Goal: Find specific fact

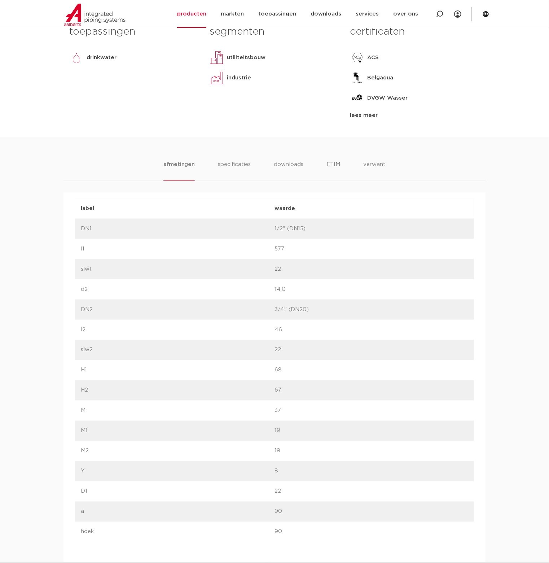
scroll to position [325, 0]
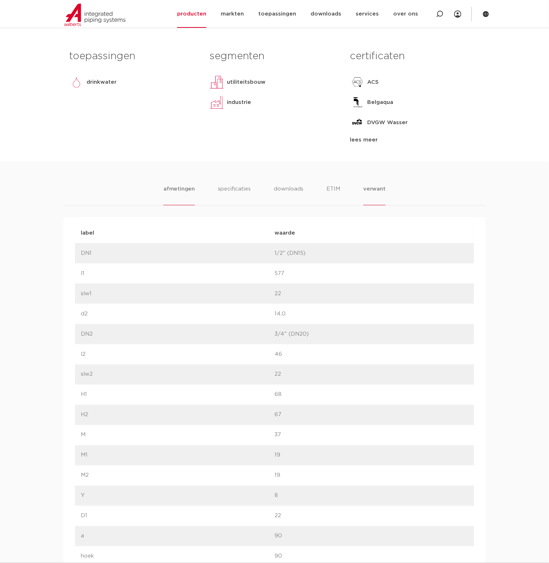
click at [365, 186] on li "verwant" at bounding box center [374, 195] width 22 height 21
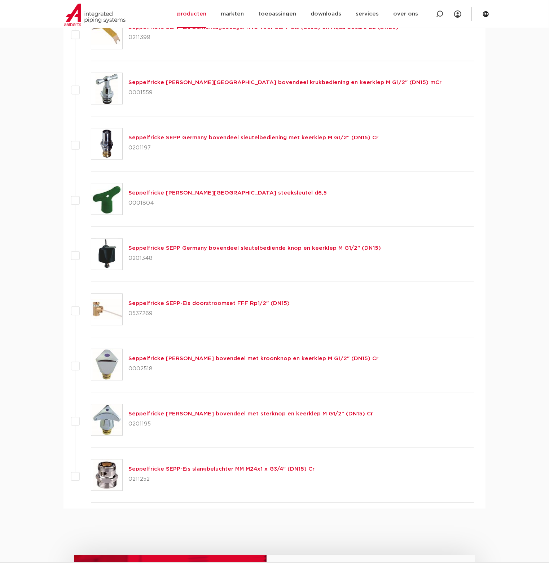
scroll to position [902, 0]
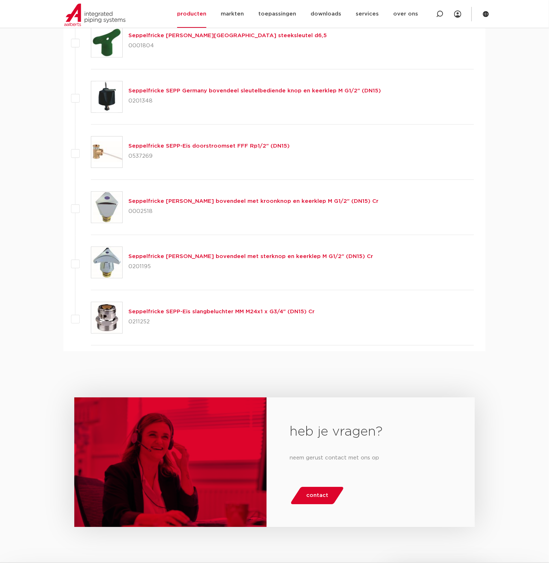
click at [135, 320] on p "0211252" at bounding box center [221, 322] width 186 height 12
copy body "0211252"
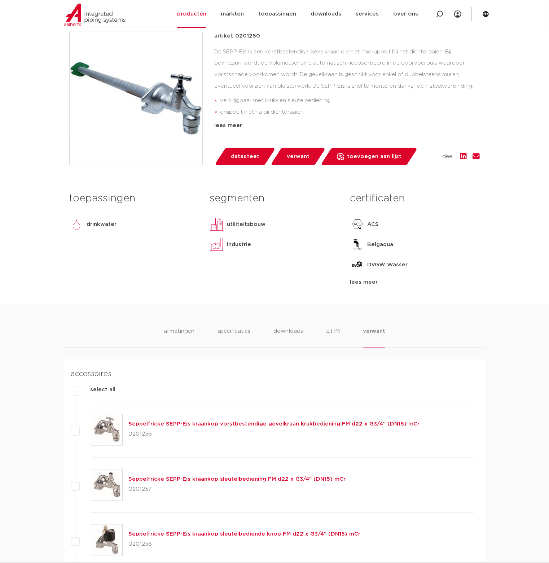
scroll to position [253, 0]
